Goal: Information Seeking & Learning: Find specific page/section

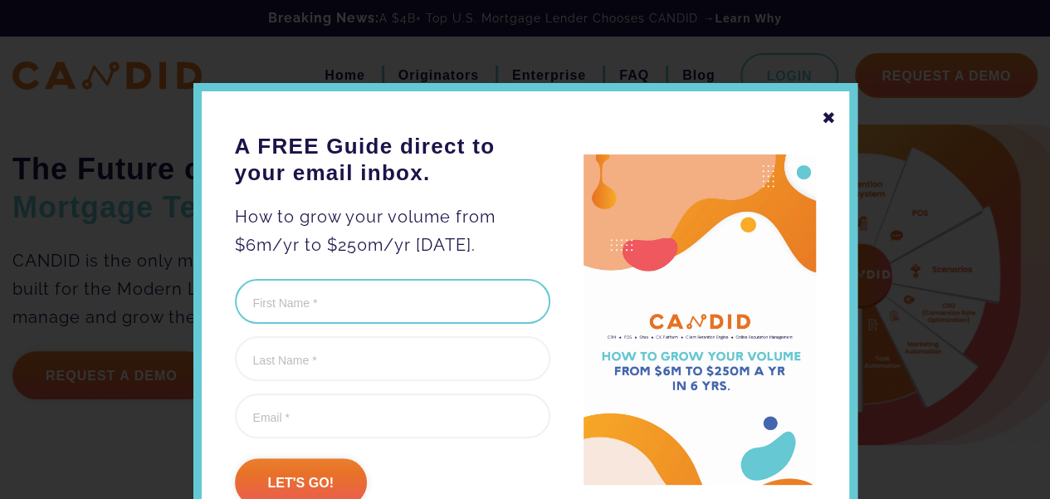
click at [301, 308] on input "First Name (Required)" at bounding box center [392, 301] width 315 height 45
type input "[PERSON_NAME]"
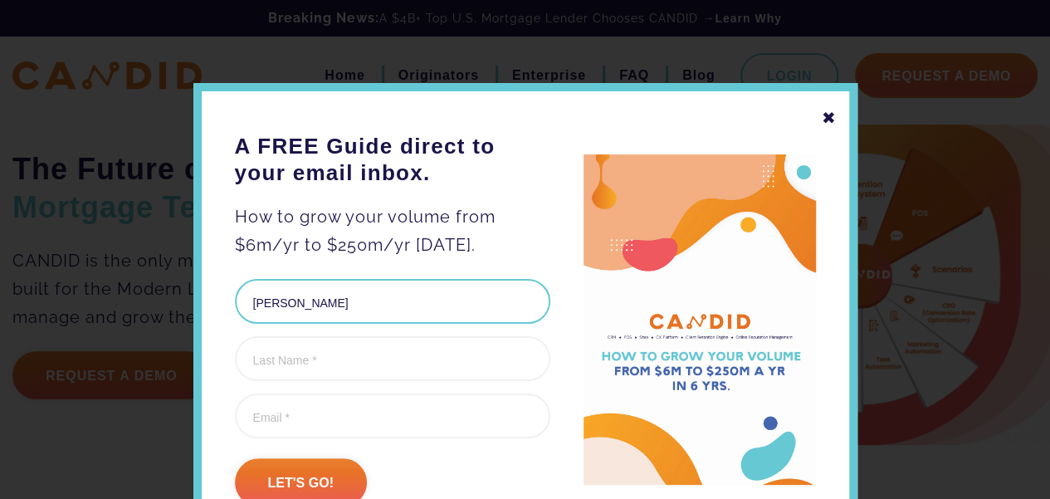
type input "[PERSON_NAME]"
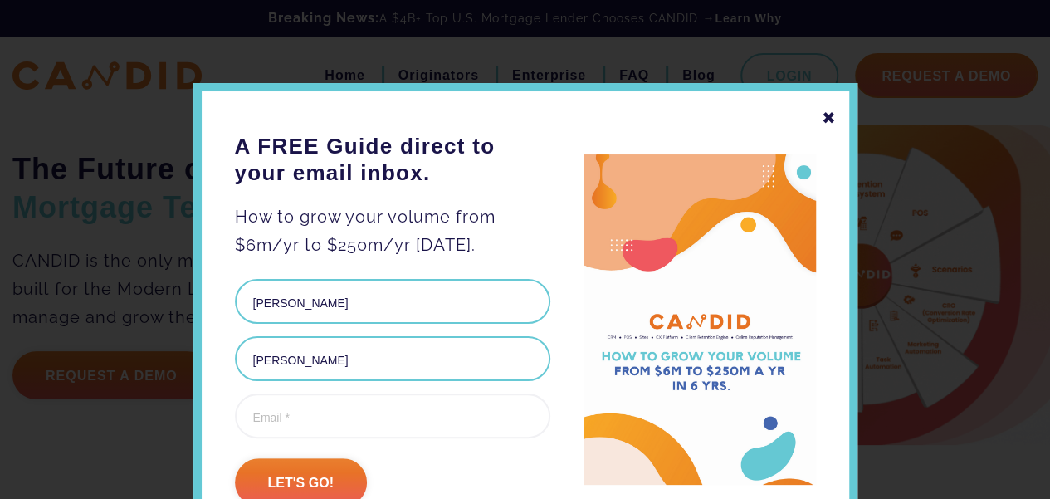
type input "[PERSON_NAME][EMAIL_ADDRESS][DOMAIN_NAME]"
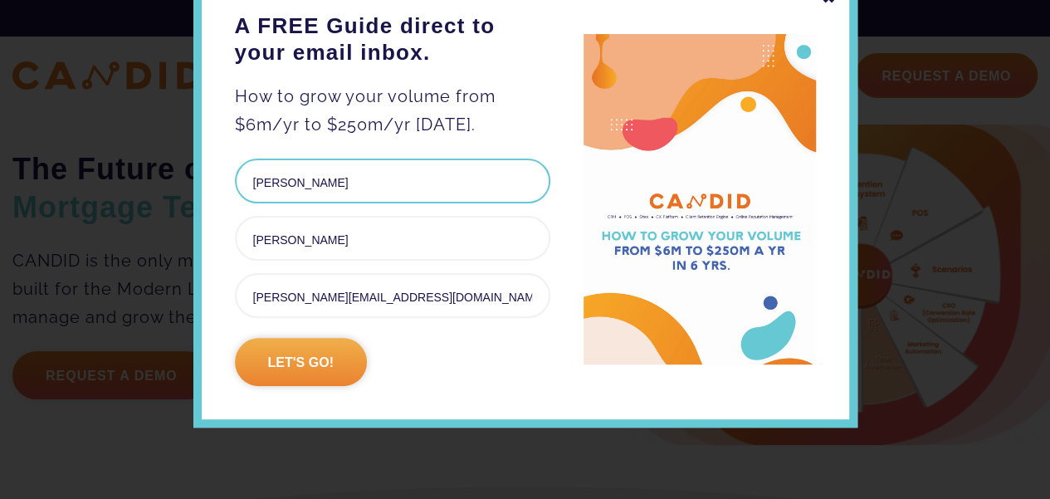
scroll to position [131, 0]
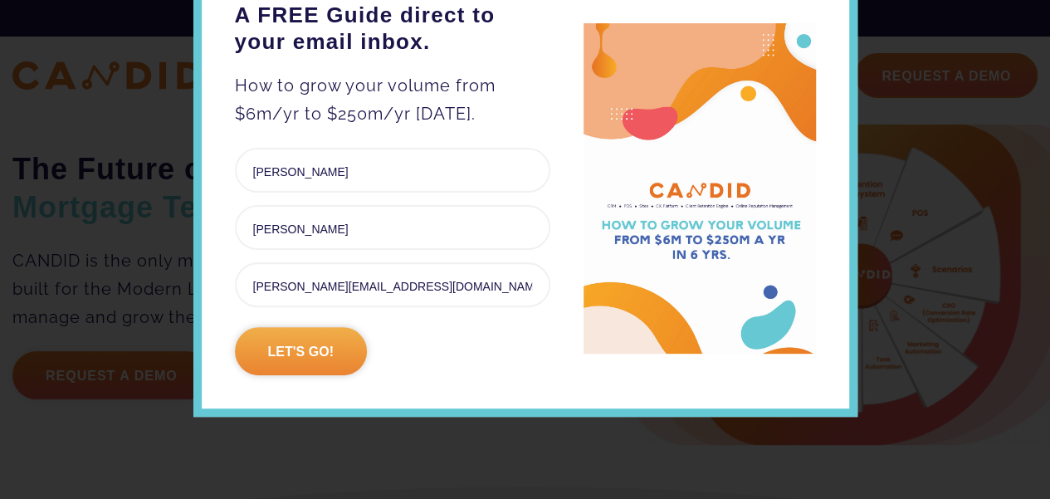
click at [309, 353] on input "Let's go!" at bounding box center [301, 351] width 132 height 48
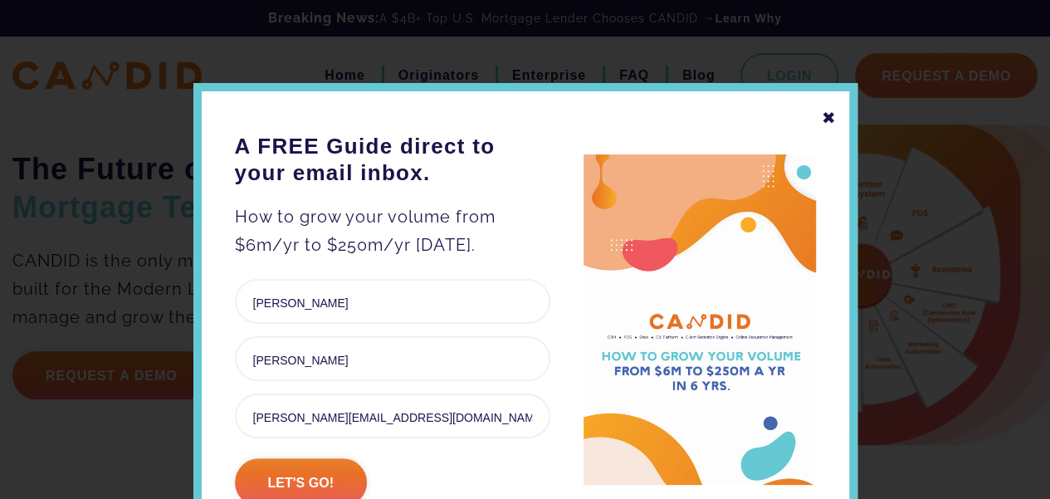
scroll to position [236, 0]
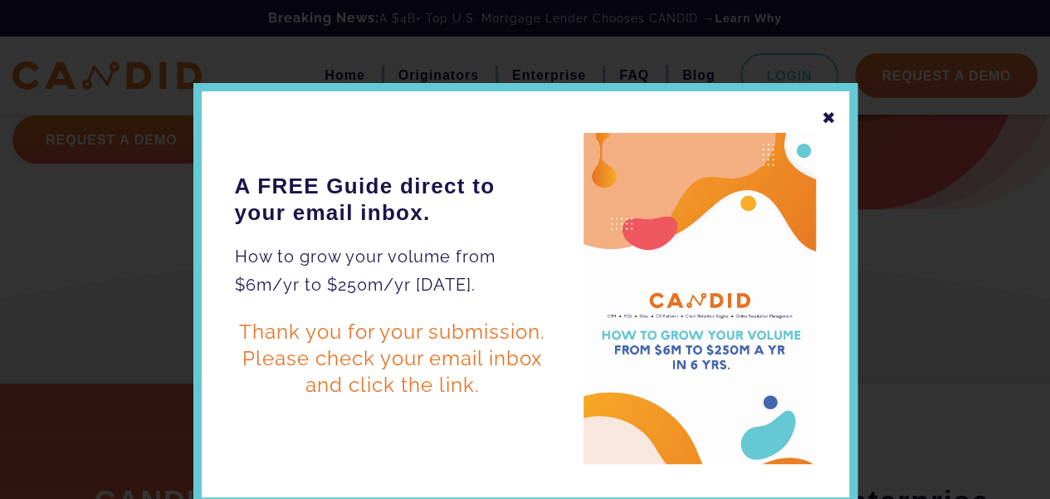
click at [821, 119] on div "✖" at bounding box center [828, 118] width 15 height 28
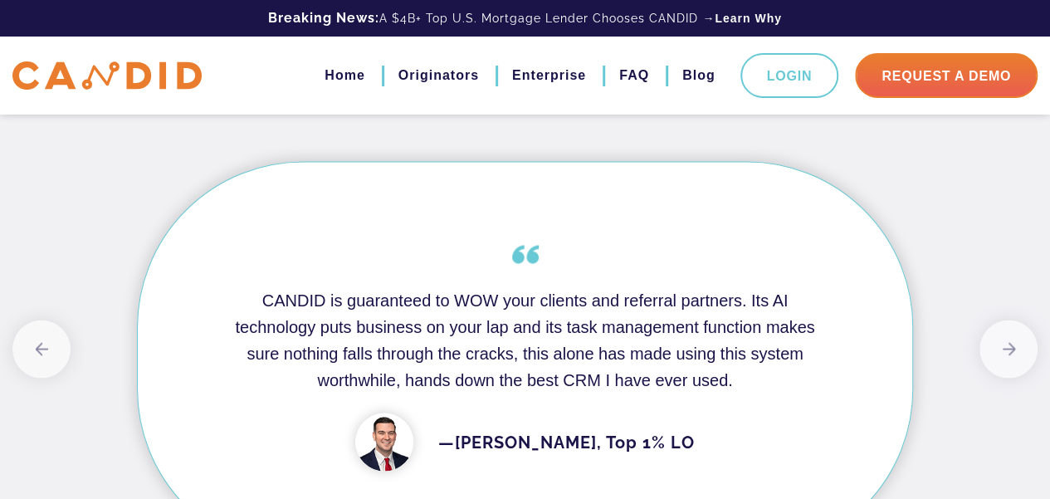
scroll to position [1411, 0]
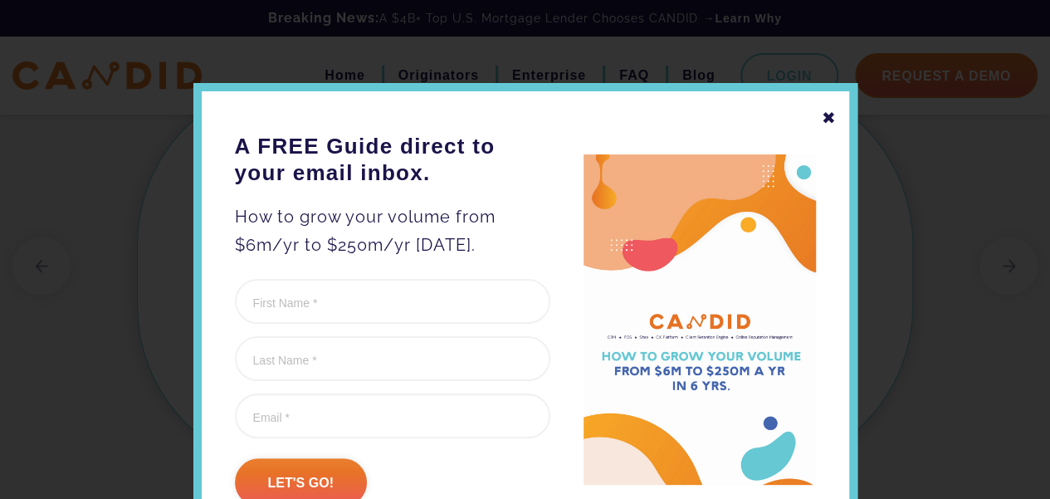
click at [825, 117] on div "✖" at bounding box center [828, 118] width 15 height 28
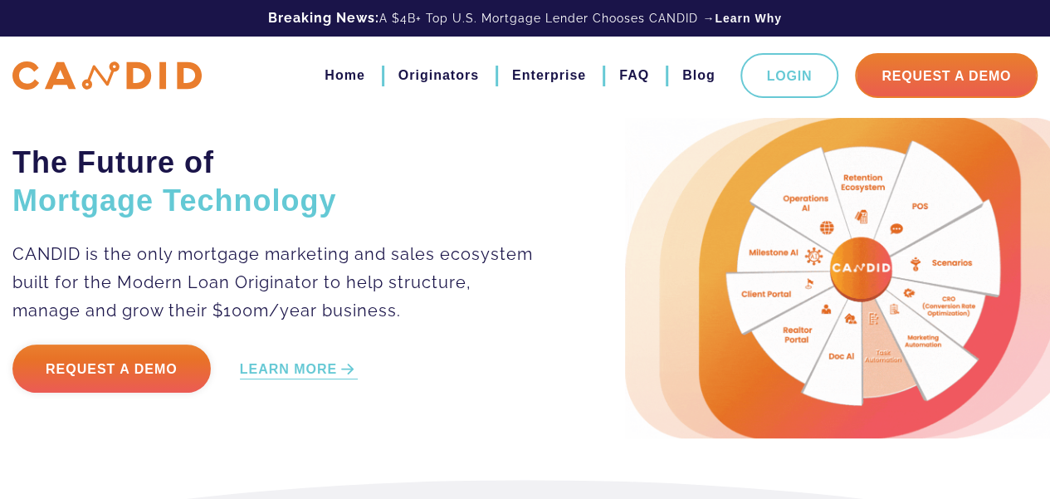
scroll to position [0, 0]
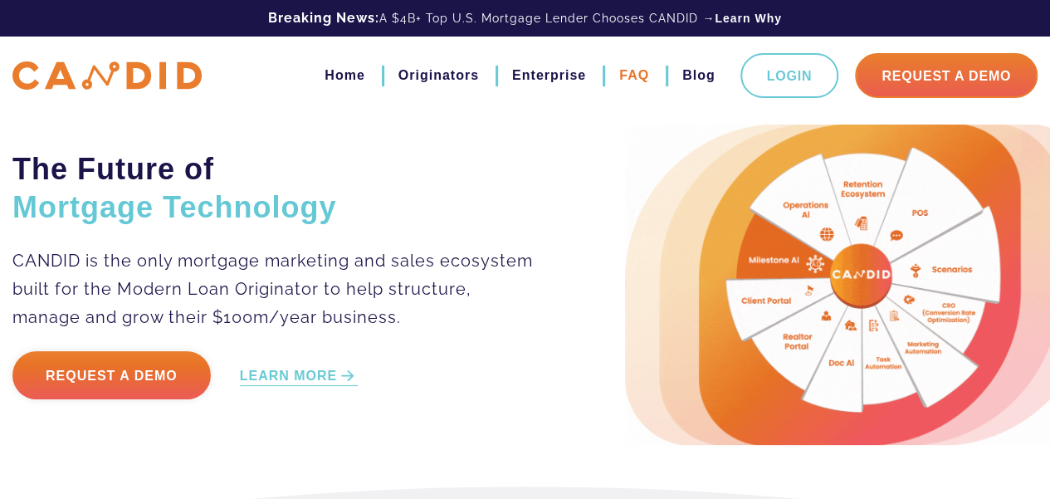
click at [641, 77] on link "FAQ" at bounding box center [634, 75] width 30 height 28
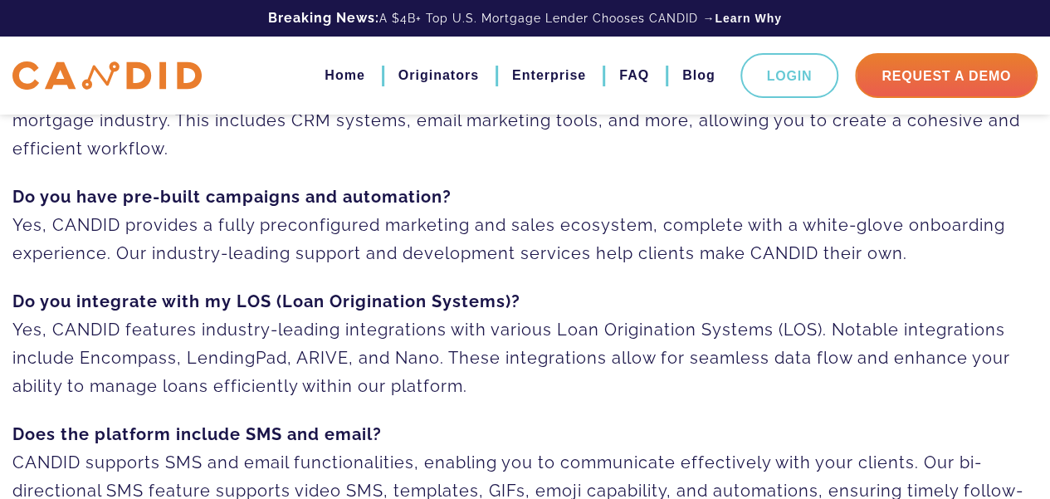
scroll to position [83, 0]
